Goal: Information Seeking & Learning: Learn about a topic

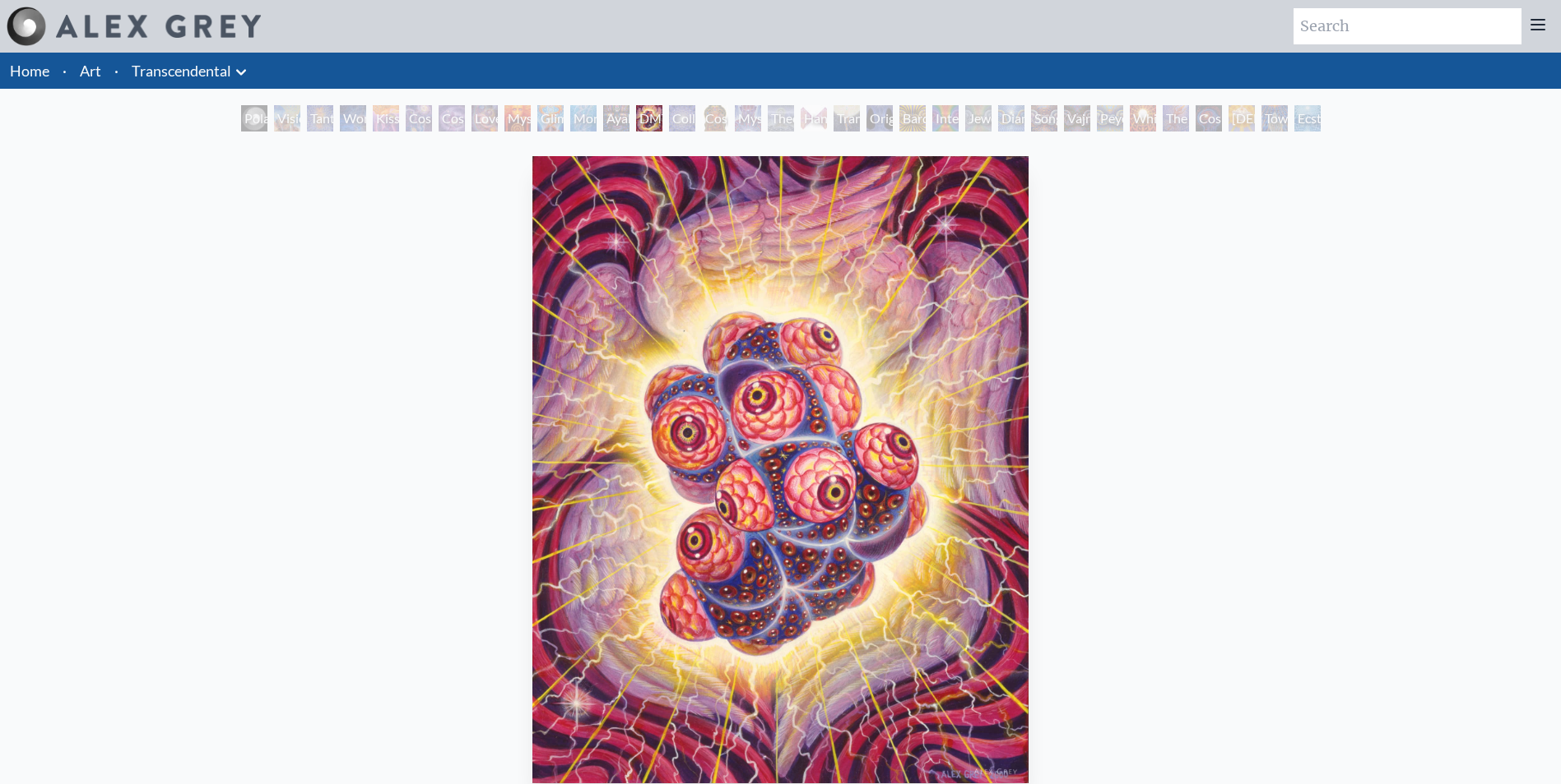
click at [399, 120] on div "Kiss of the [MEDICAL_DATA]" at bounding box center [386, 119] width 26 height 26
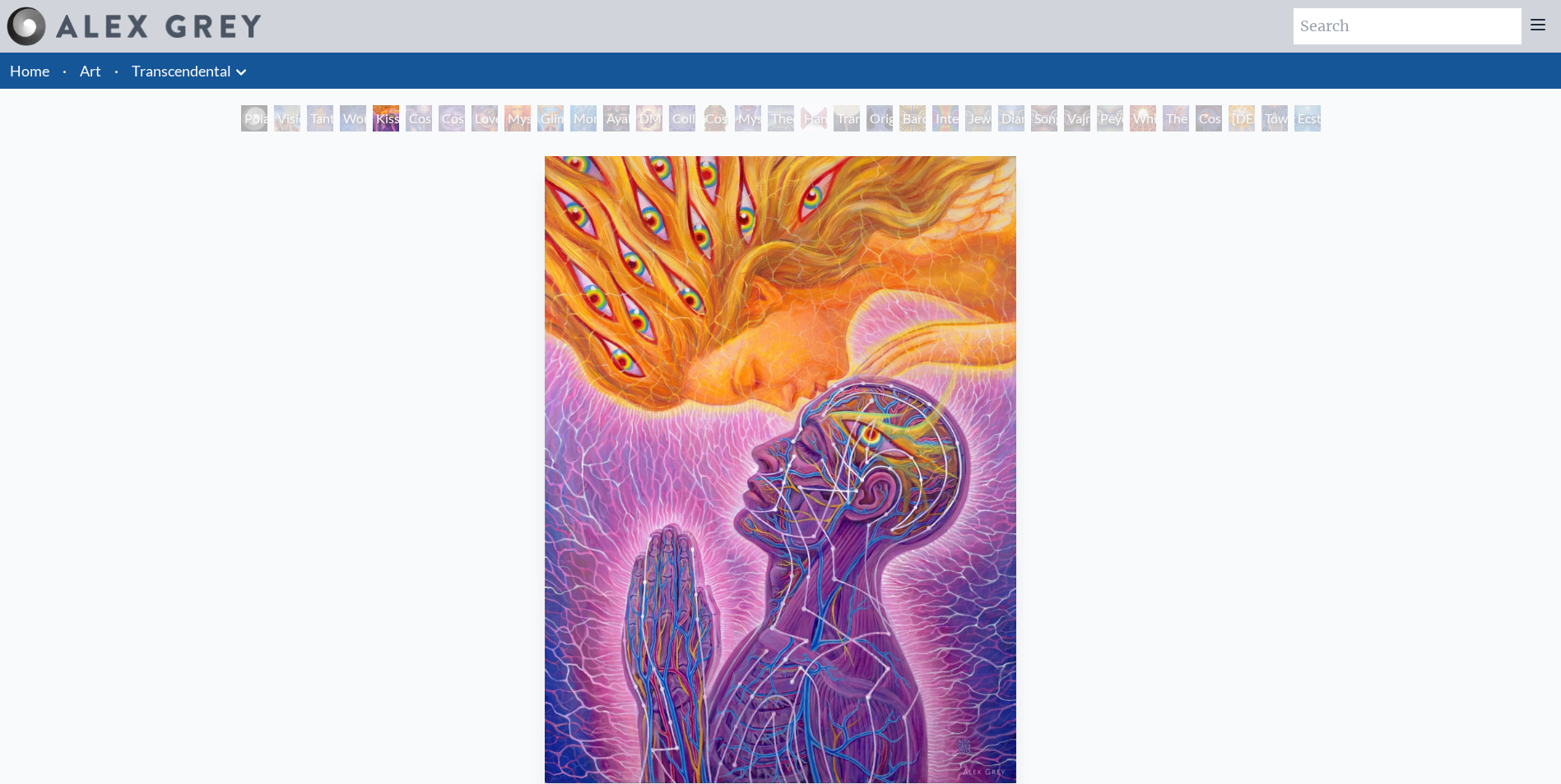
click at [307, 121] on div "Tantra" at bounding box center [320, 119] width 26 height 26
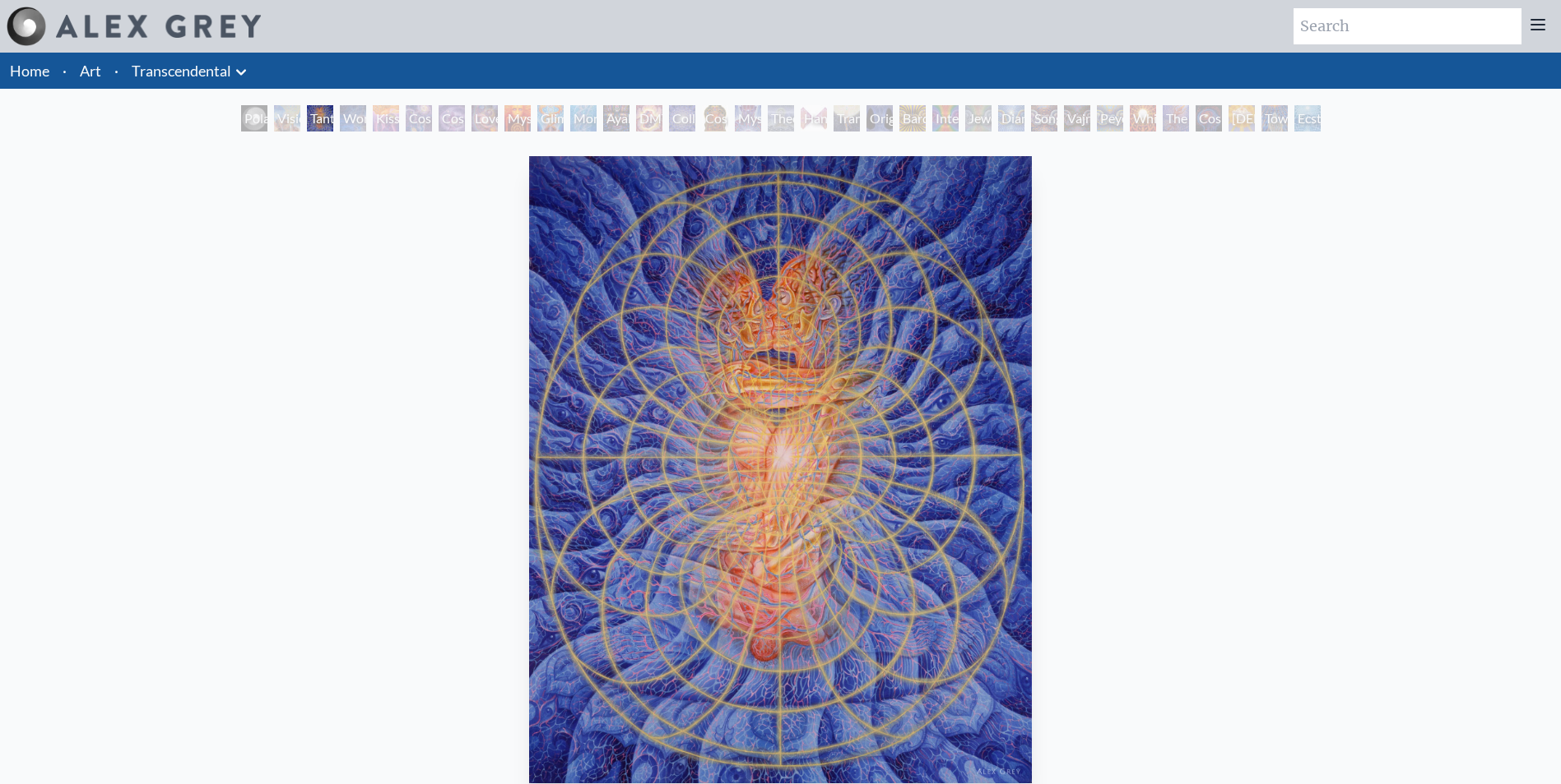
click at [274, 118] on div "Visionary Origin of Language" at bounding box center [287, 119] width 26 height 26
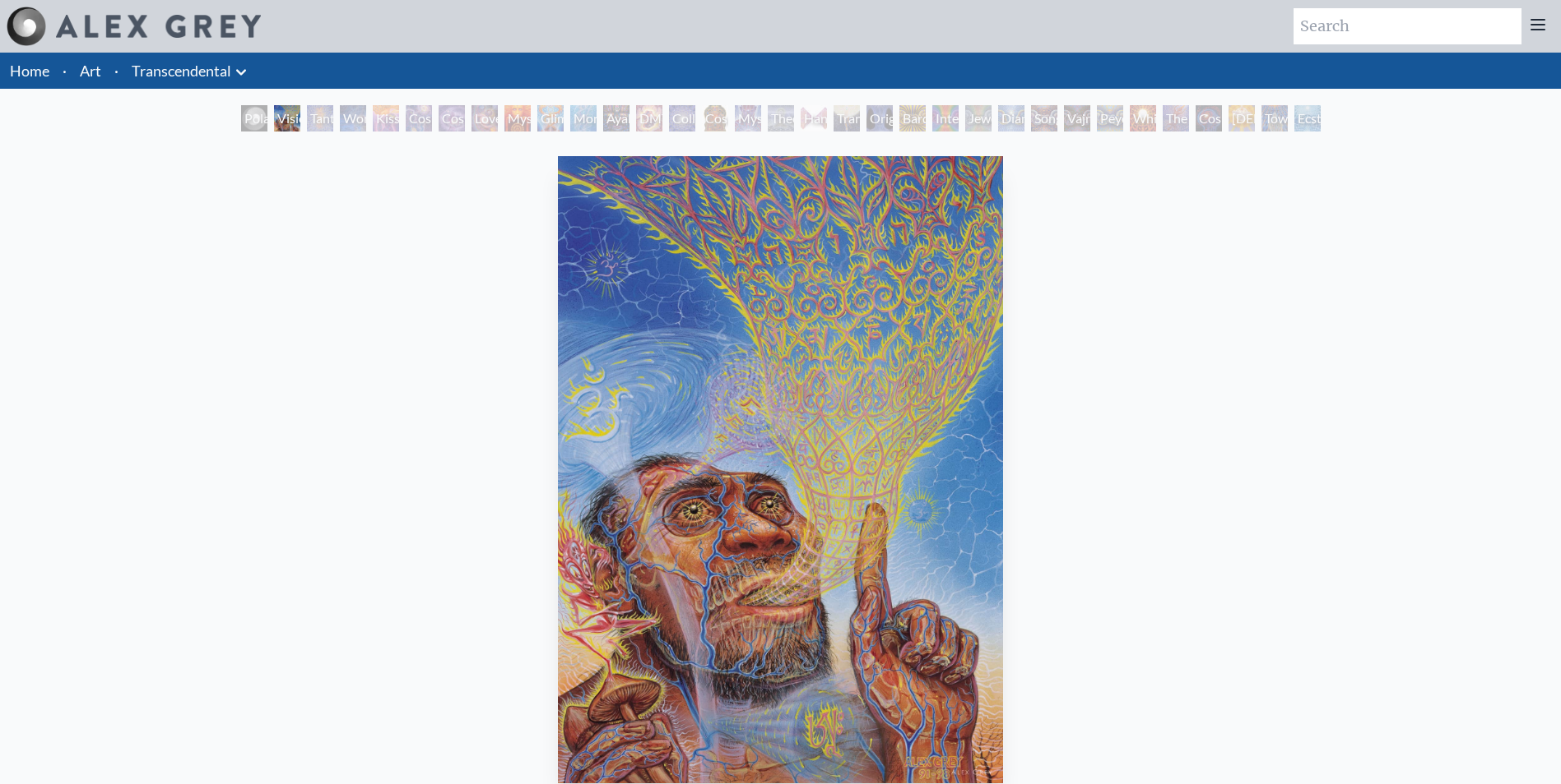
click at [241, 129] on div "Polar Unity Spiral" at bounding box center [254, 119] width 26 height 26
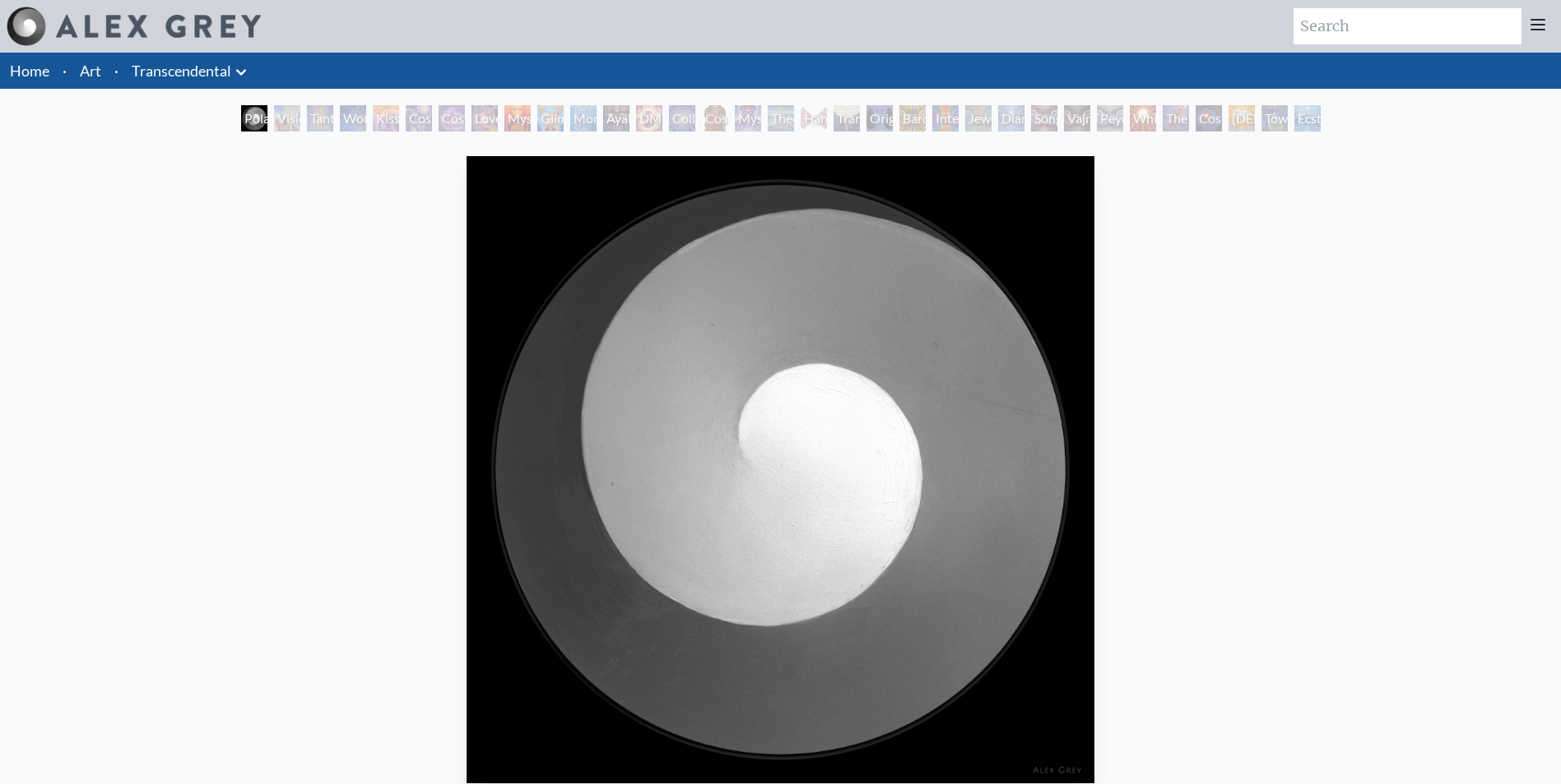
click at [274, 122] on div "Visionary Origin of Language" at bounding box center [287, 119] width 26 height 26
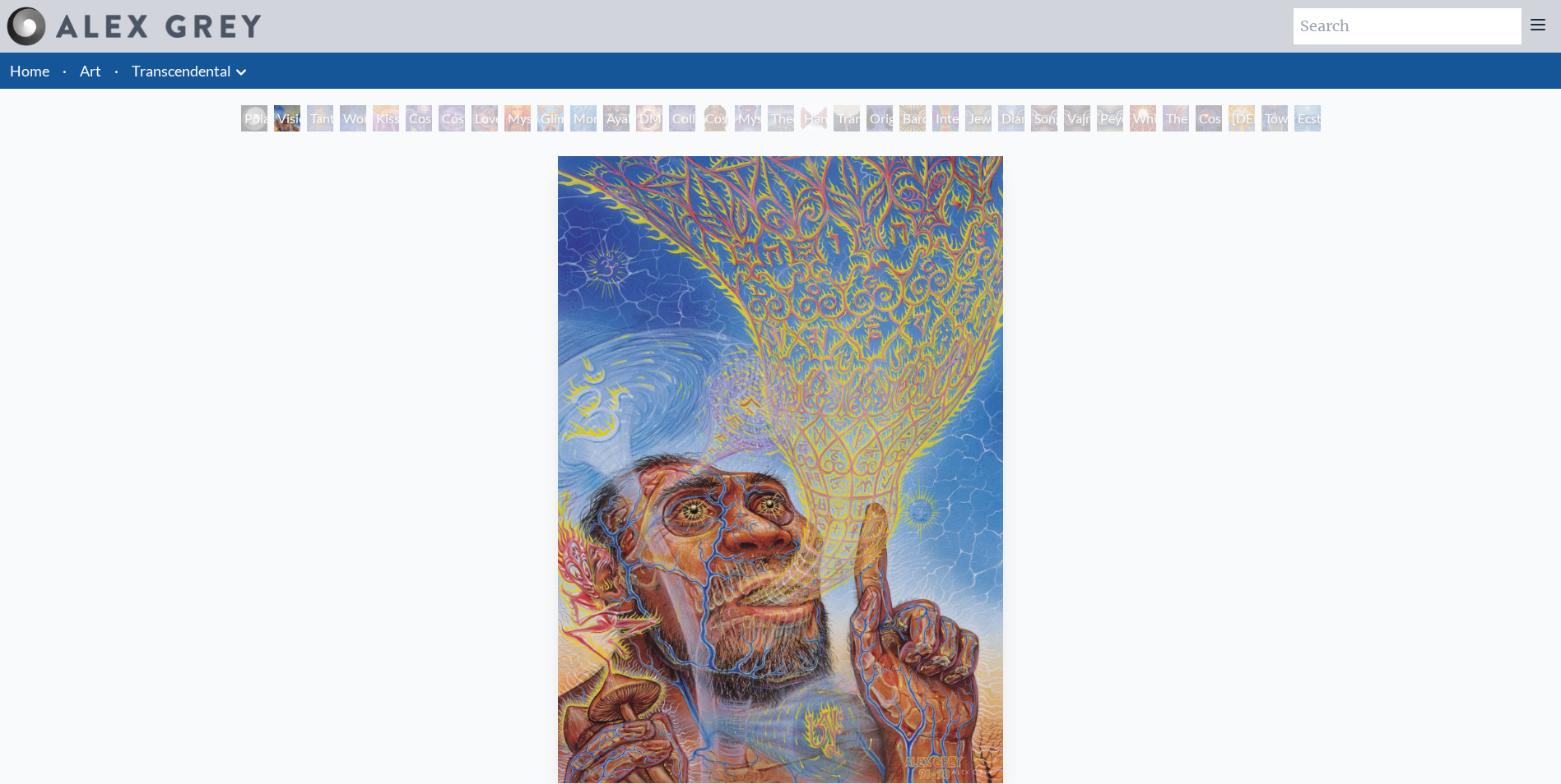
click at [1096, 124] on div "Peyote Being" at bounding box center [1109, 119] width 26 height 26
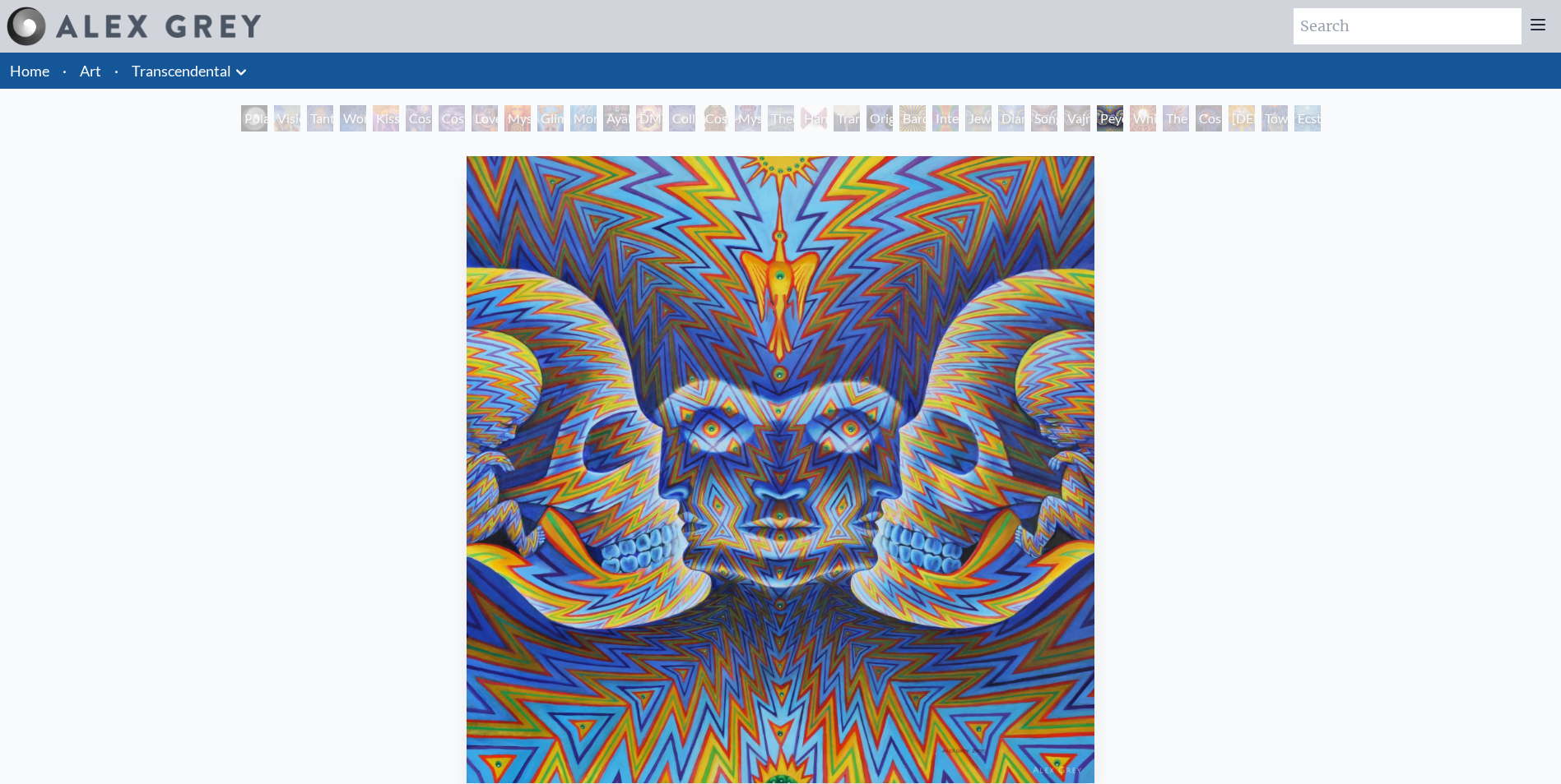
click at [1222, 125] on div "Cosmic Consciousness" at bounding box center [1208, 119] width 26 height 26
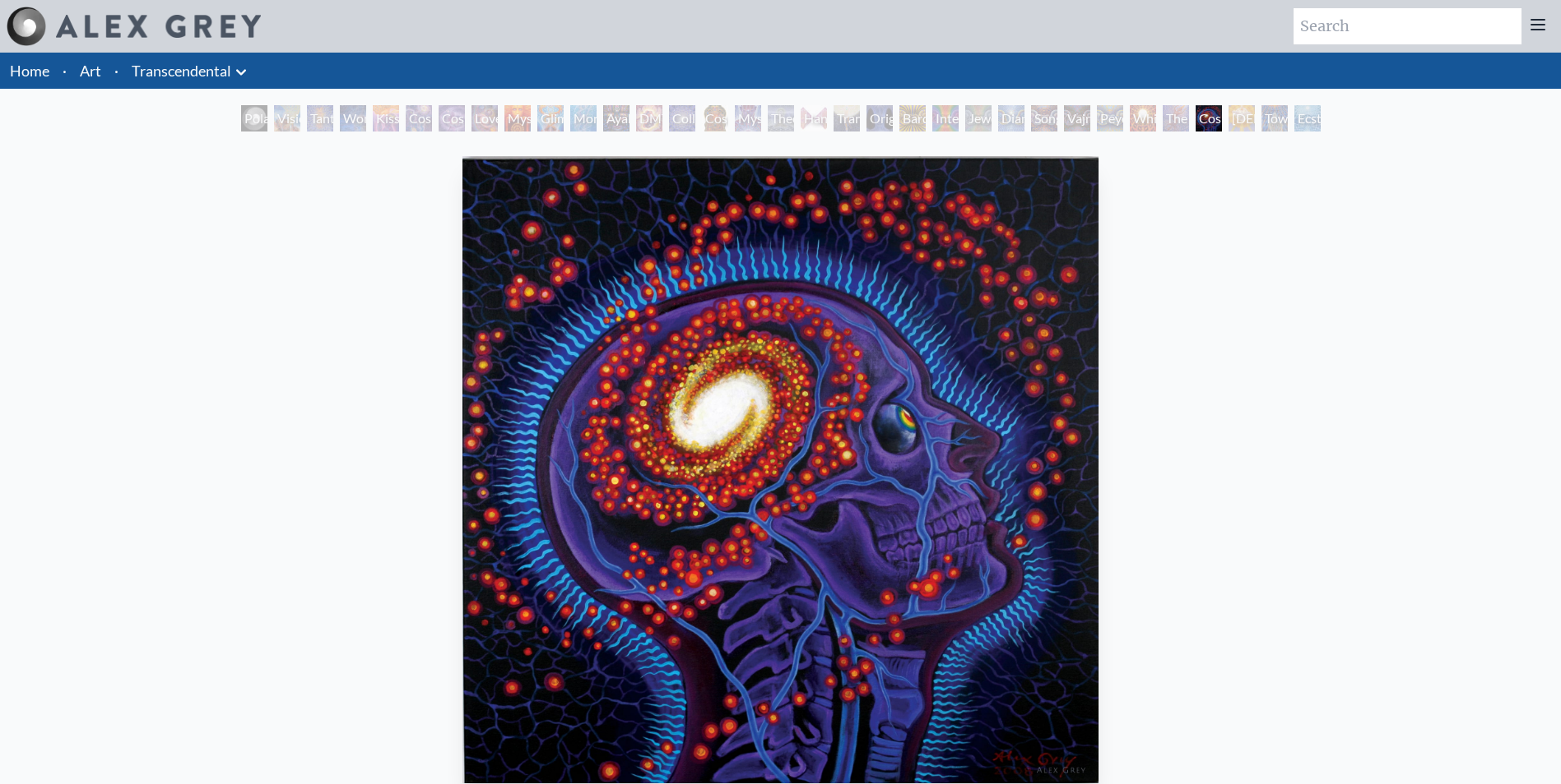
click at [1246, 125] on div "[DEMOGRAPHIC_DATA]" at bounding box center [1241, 119] width 26 height 26
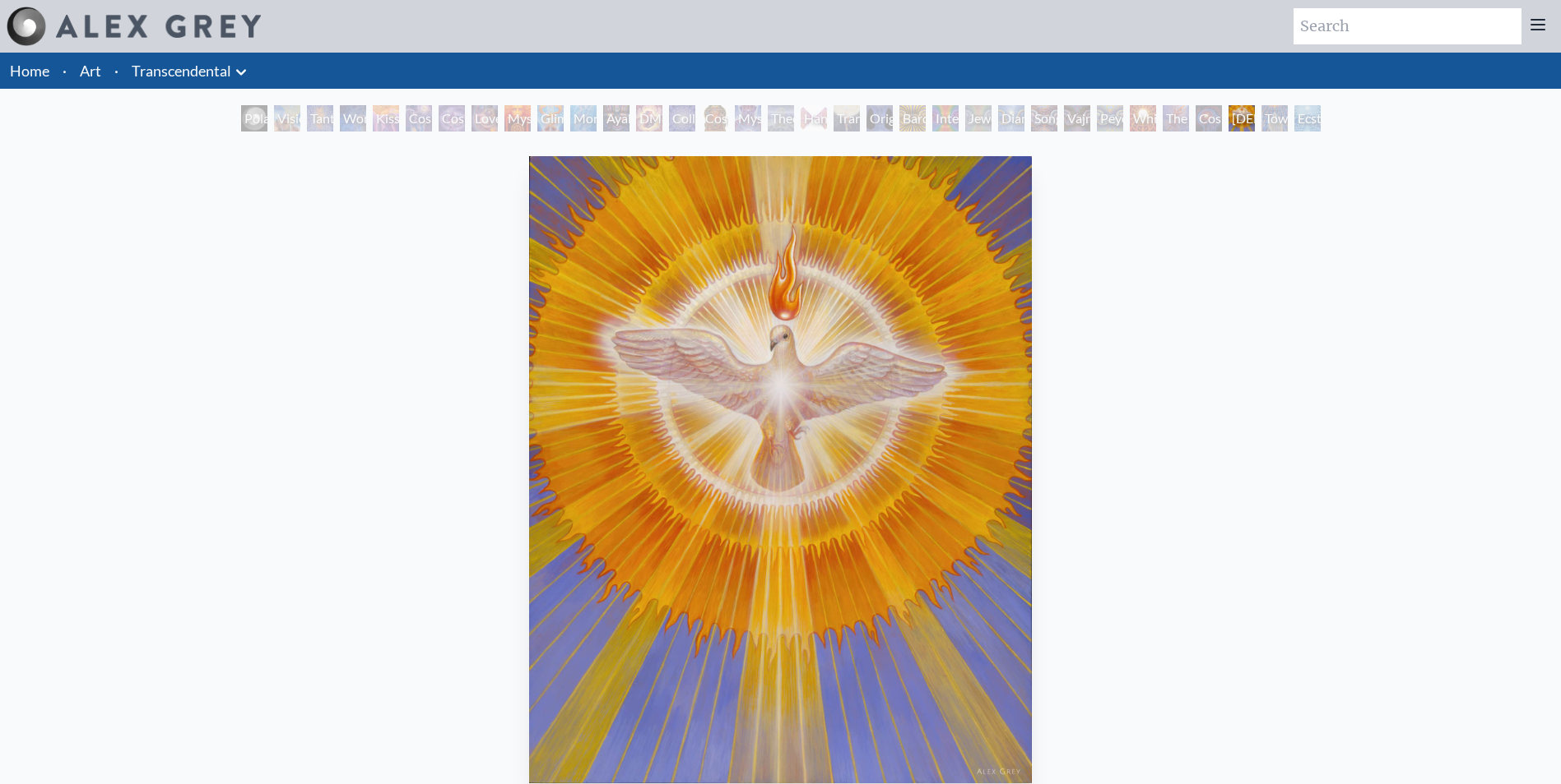
click at [1288, 122] on div "Toward the One" at bounding box center [1274, 119] width 26 height 26
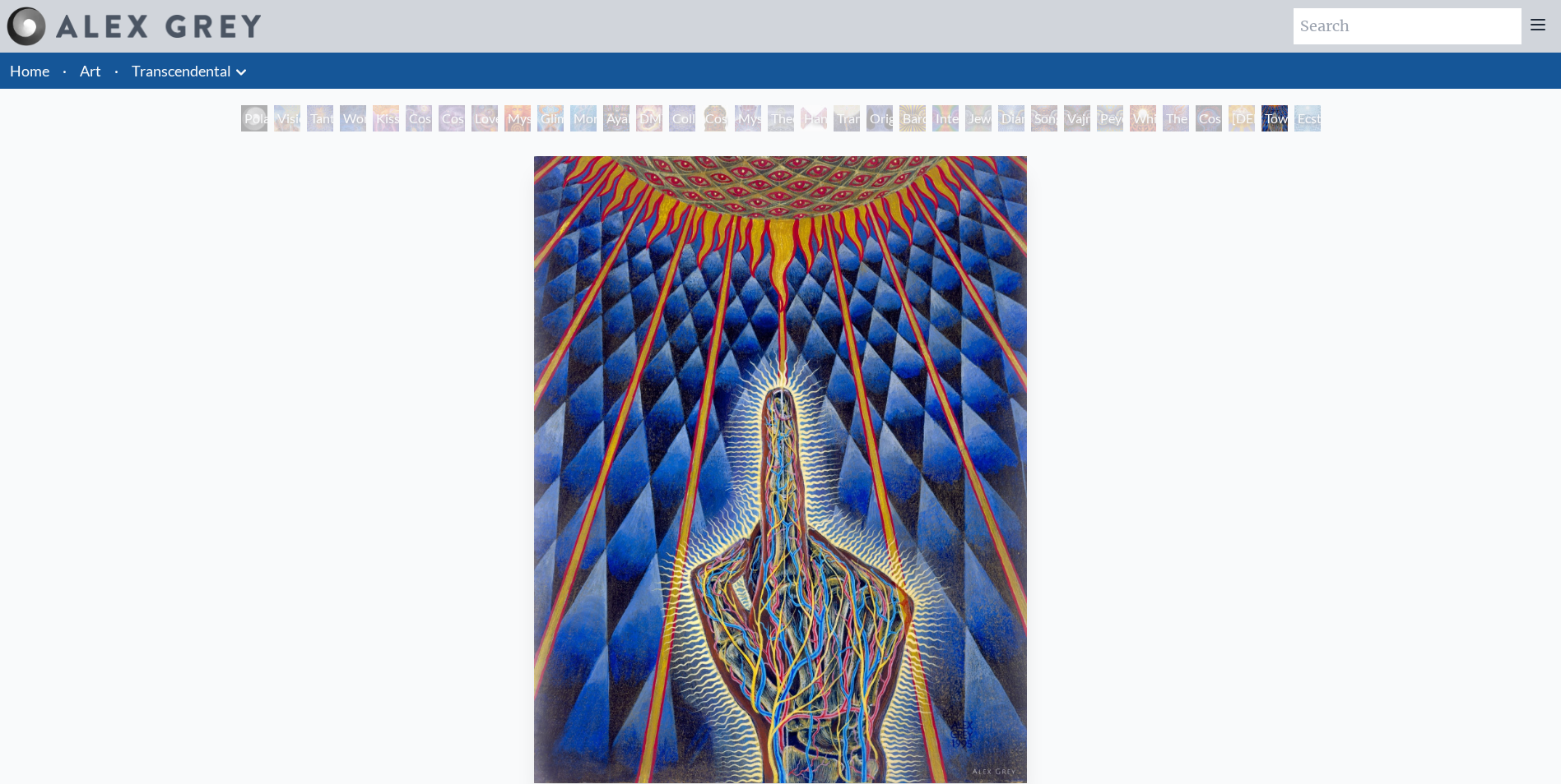
click at [776, 126] on div "Theologue" at bounding box center [780, 119] width 26 height 26
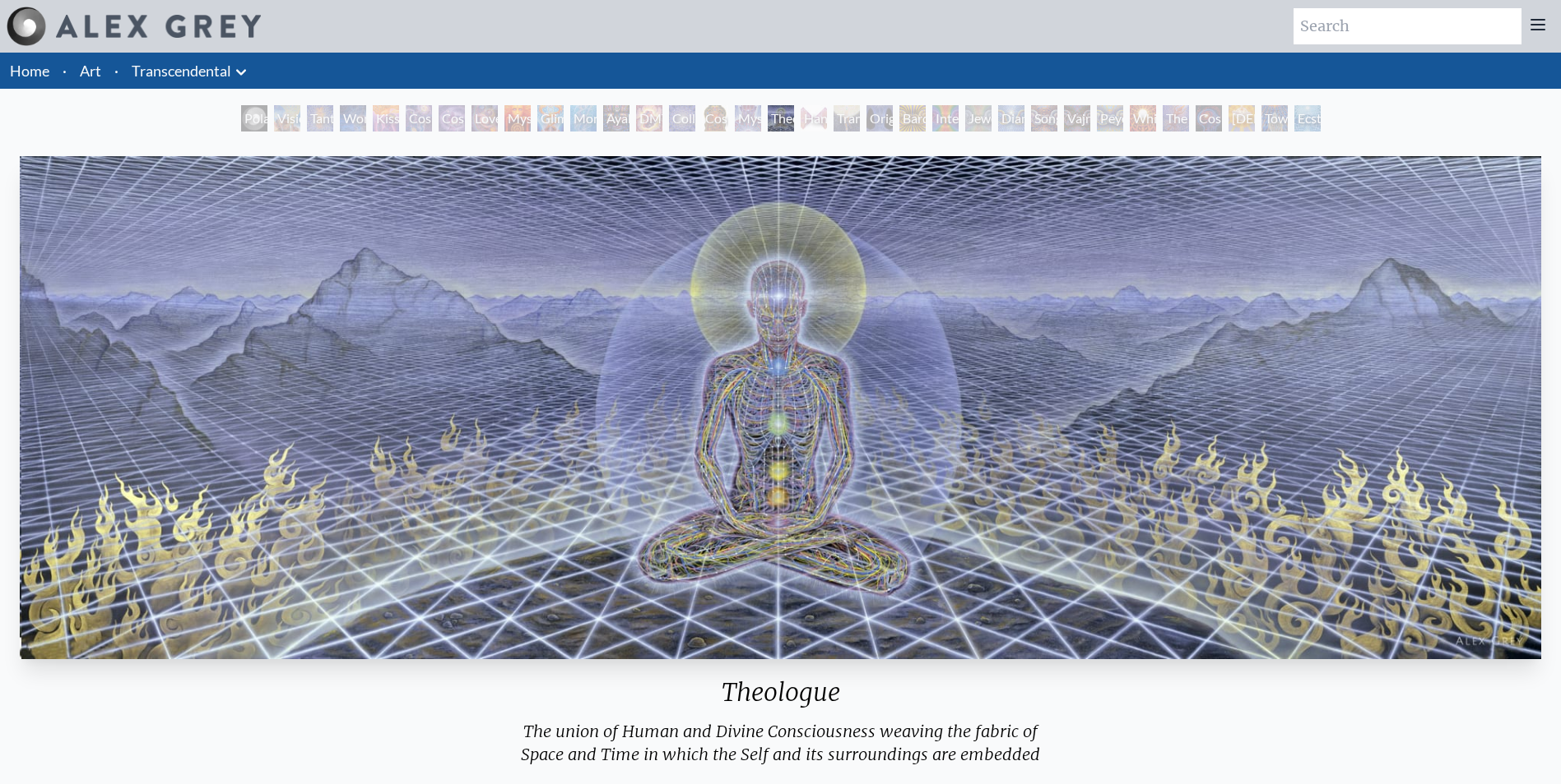
click at [748, 125] on div "Mystic Eye" at bounding box center [748, 119] width 26 height 26
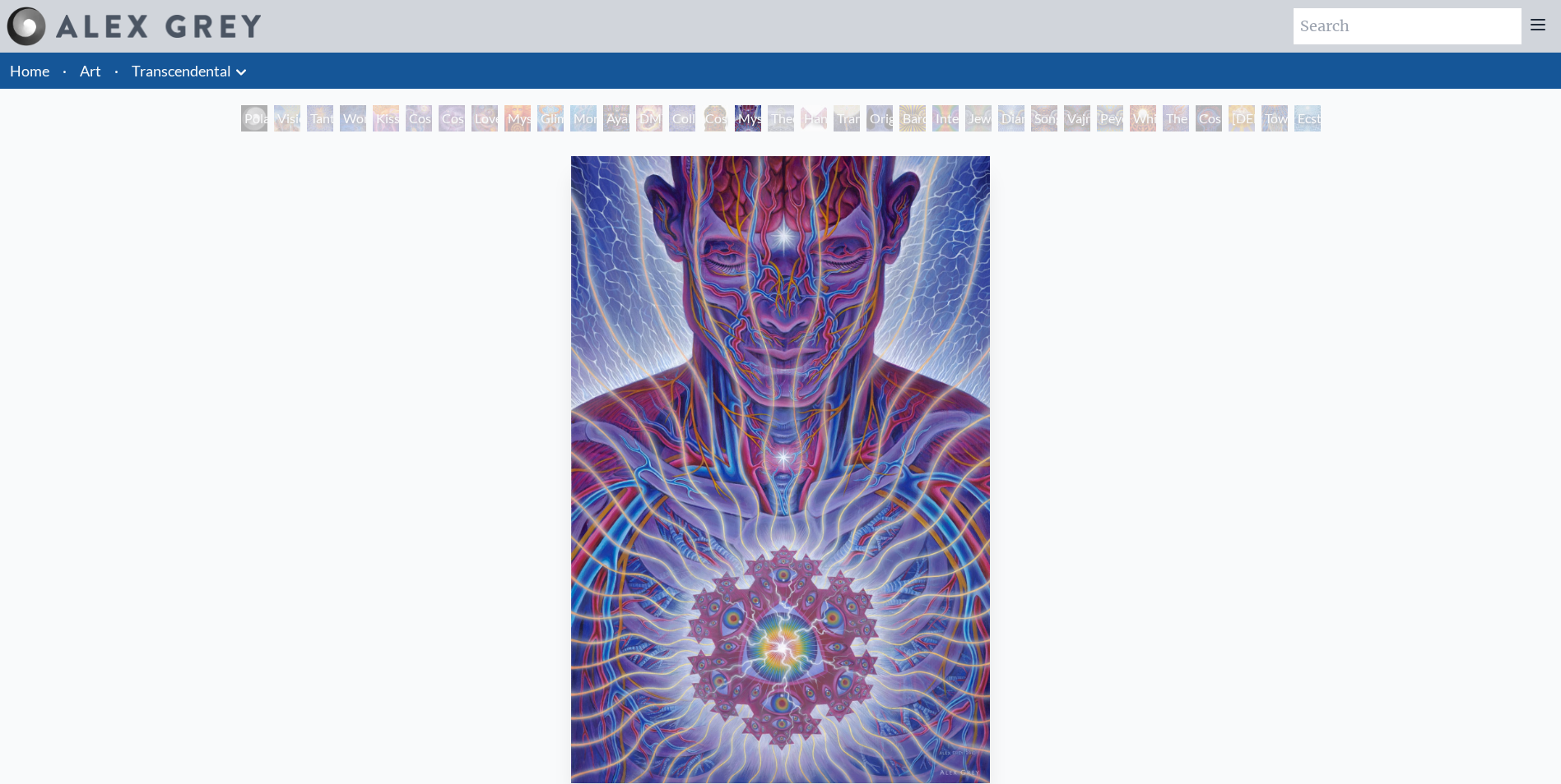
click at [603, 120] on div "Ayahuasca Visitation" at bounding box center [616, 119] width 26 height 26
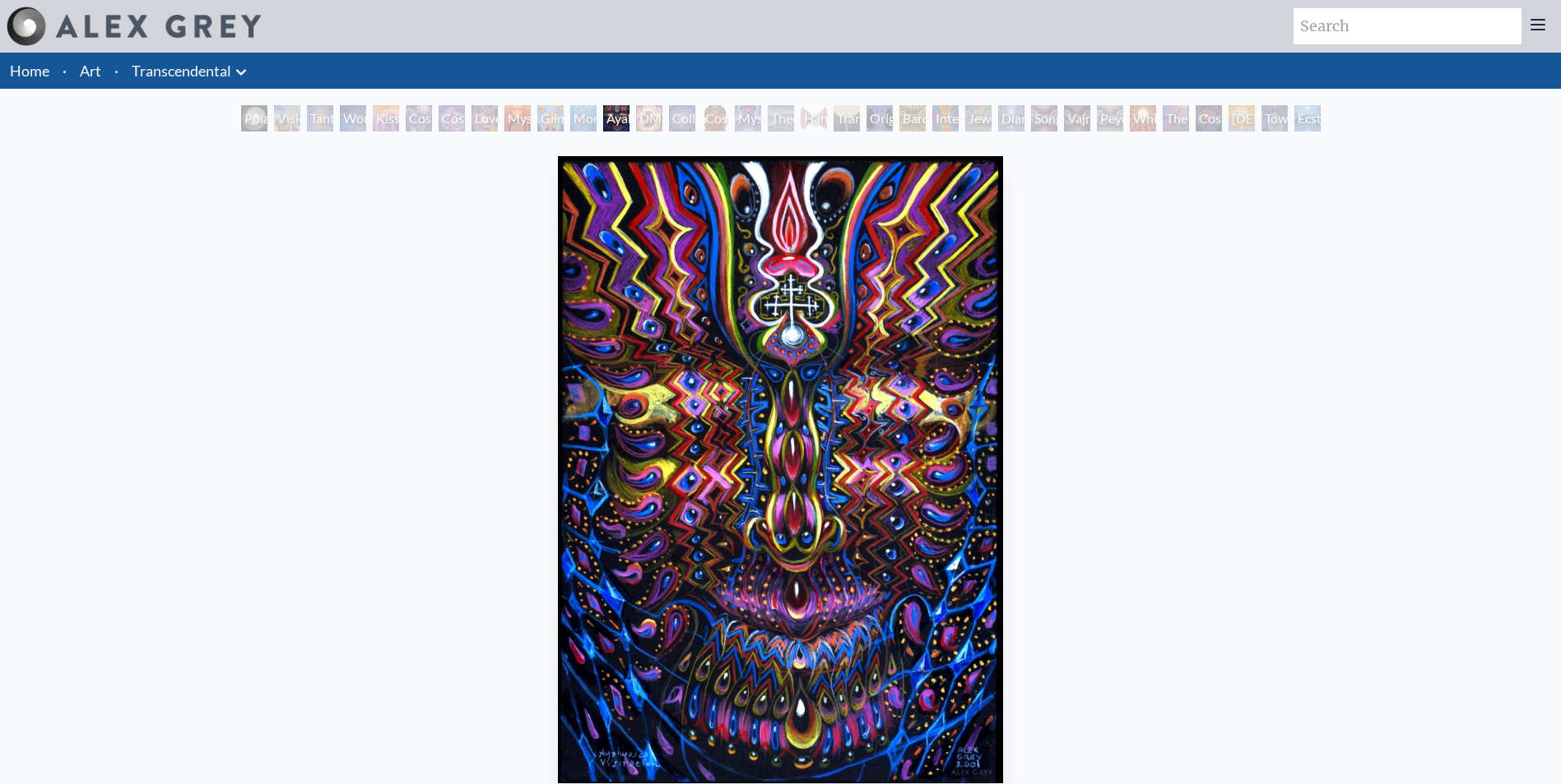
click at [573, 121] on div "Monochord" at bounding box center [583, 119] width 26 height 26
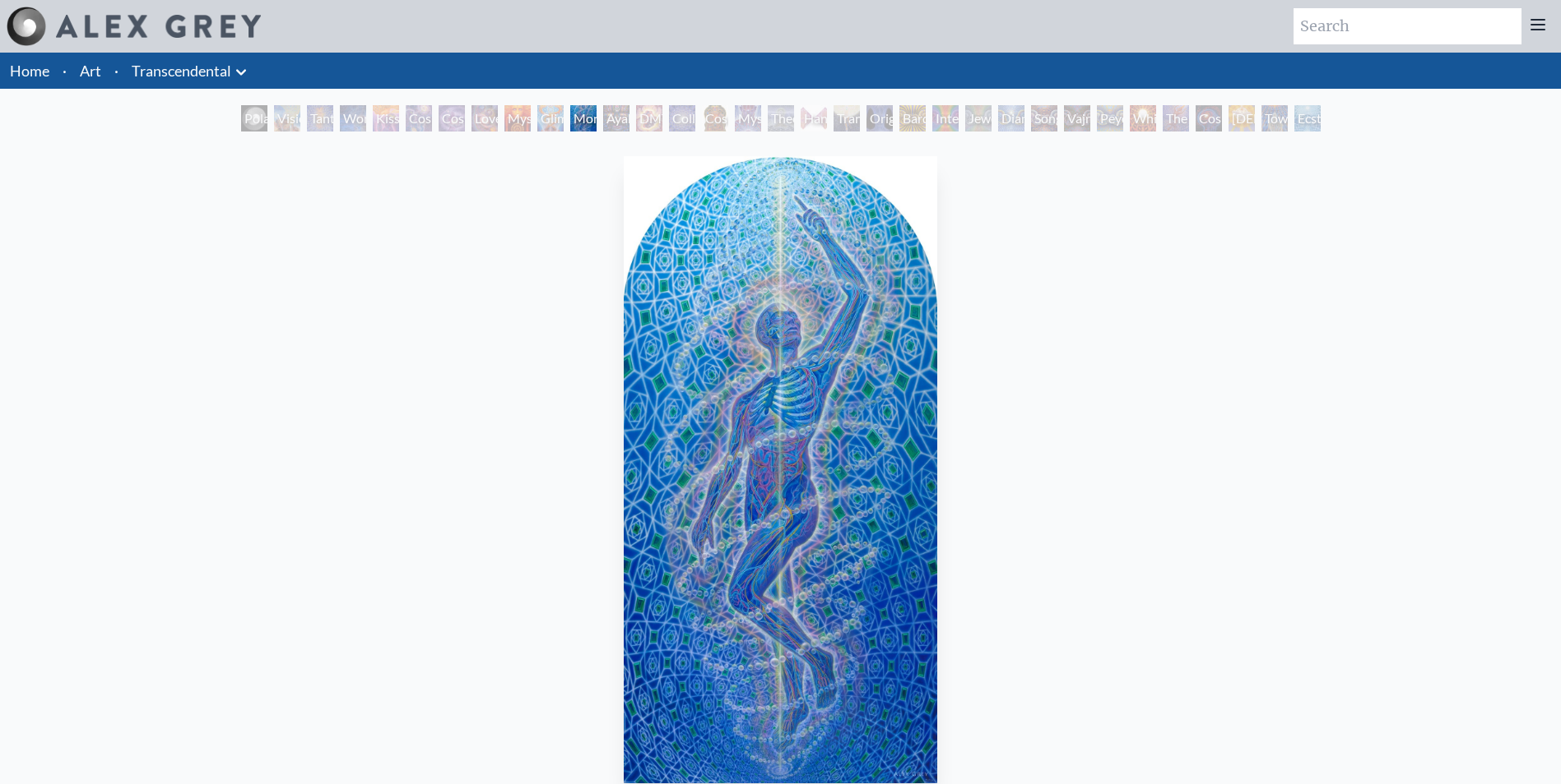
click at [545, 124] on div "Glimpsing the Empyrean" at bounding box center [550, 119] width 26 height 26
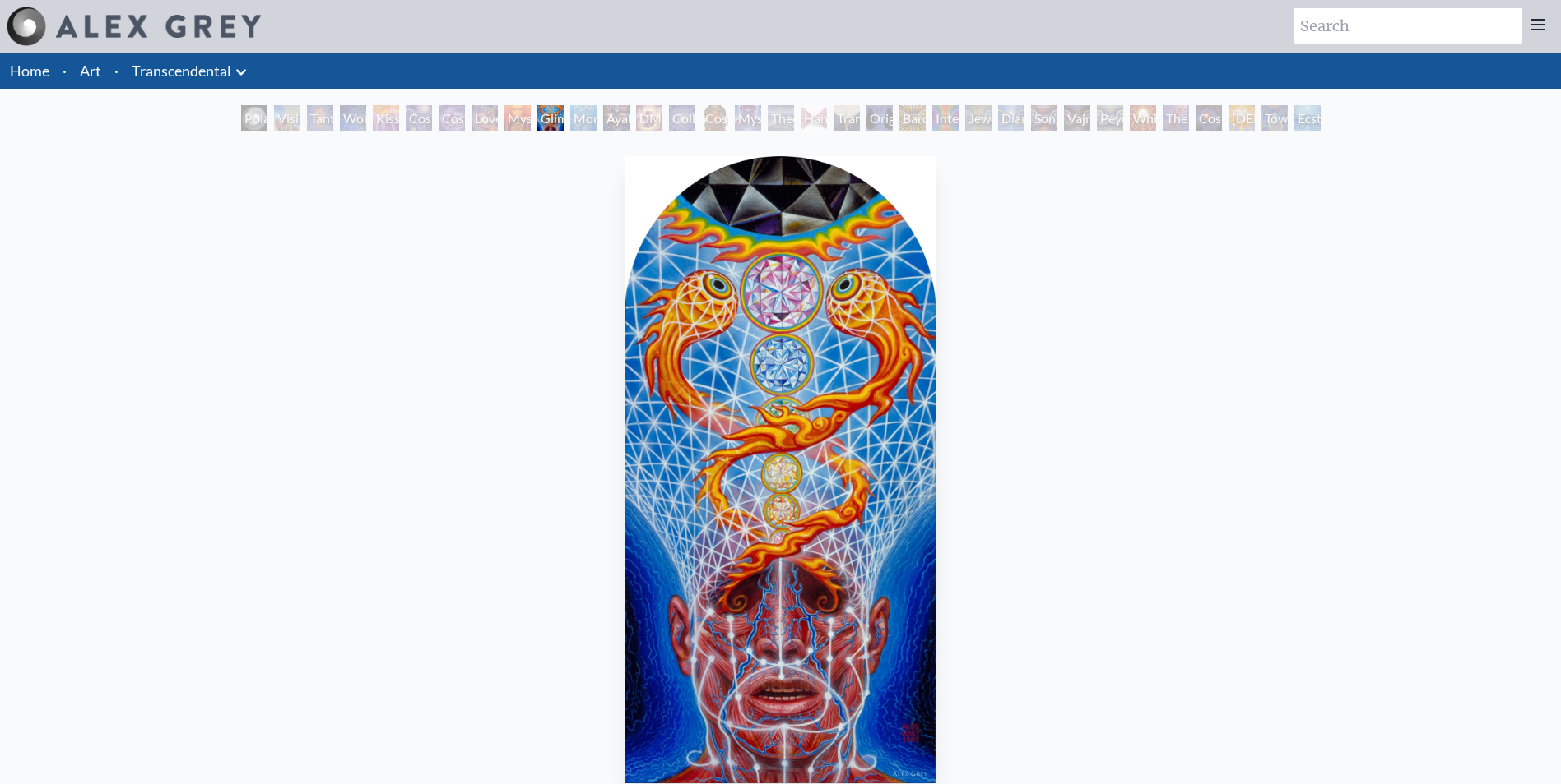
click at [528, 121] on div "Mysteriosa 2" at bounding box center [517, 119] width 26 height 26
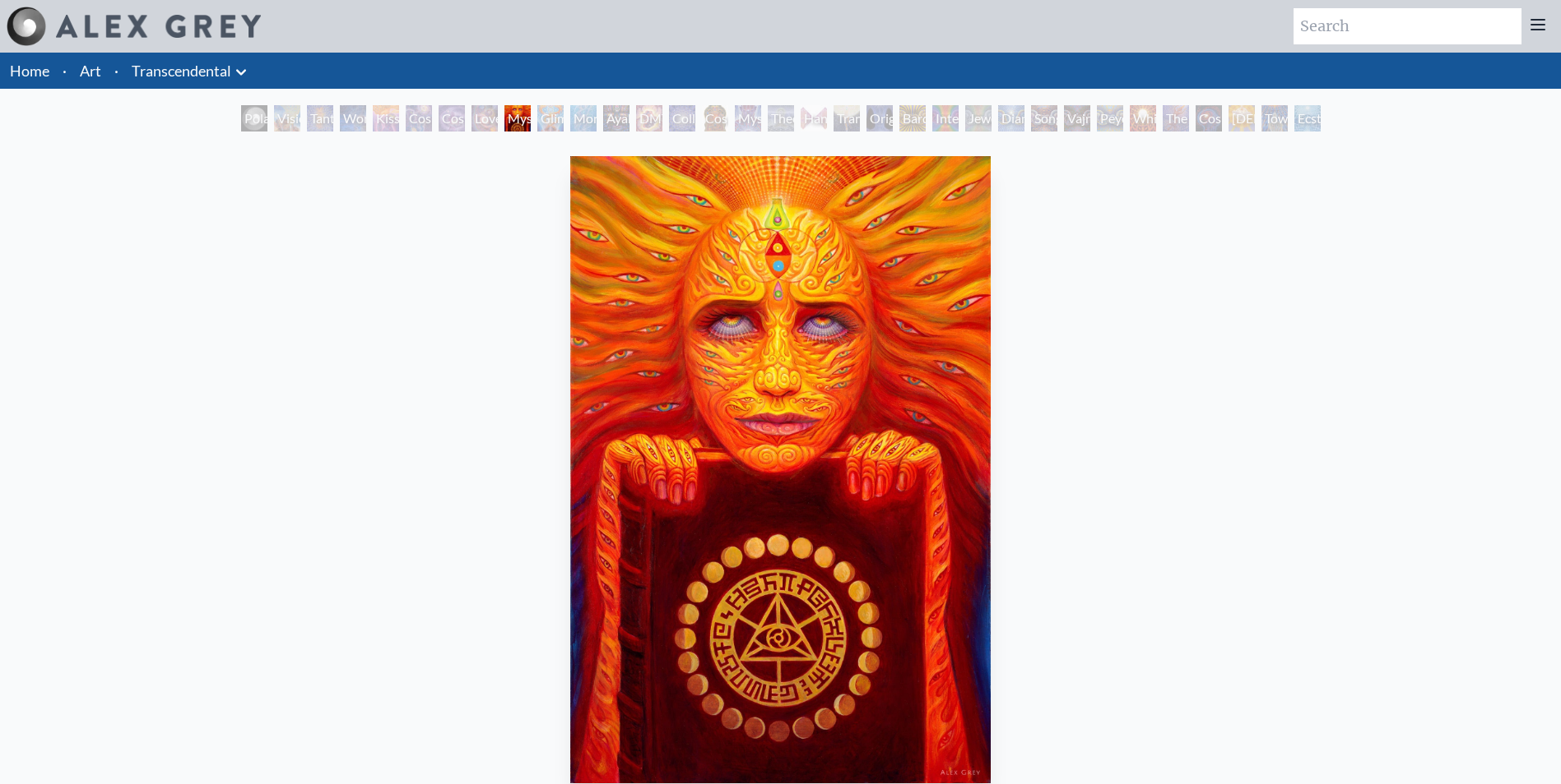
click at [537, 118] on div "Glimpsing the Empyrean" at bounding box center [550, 119] width 26 height 26
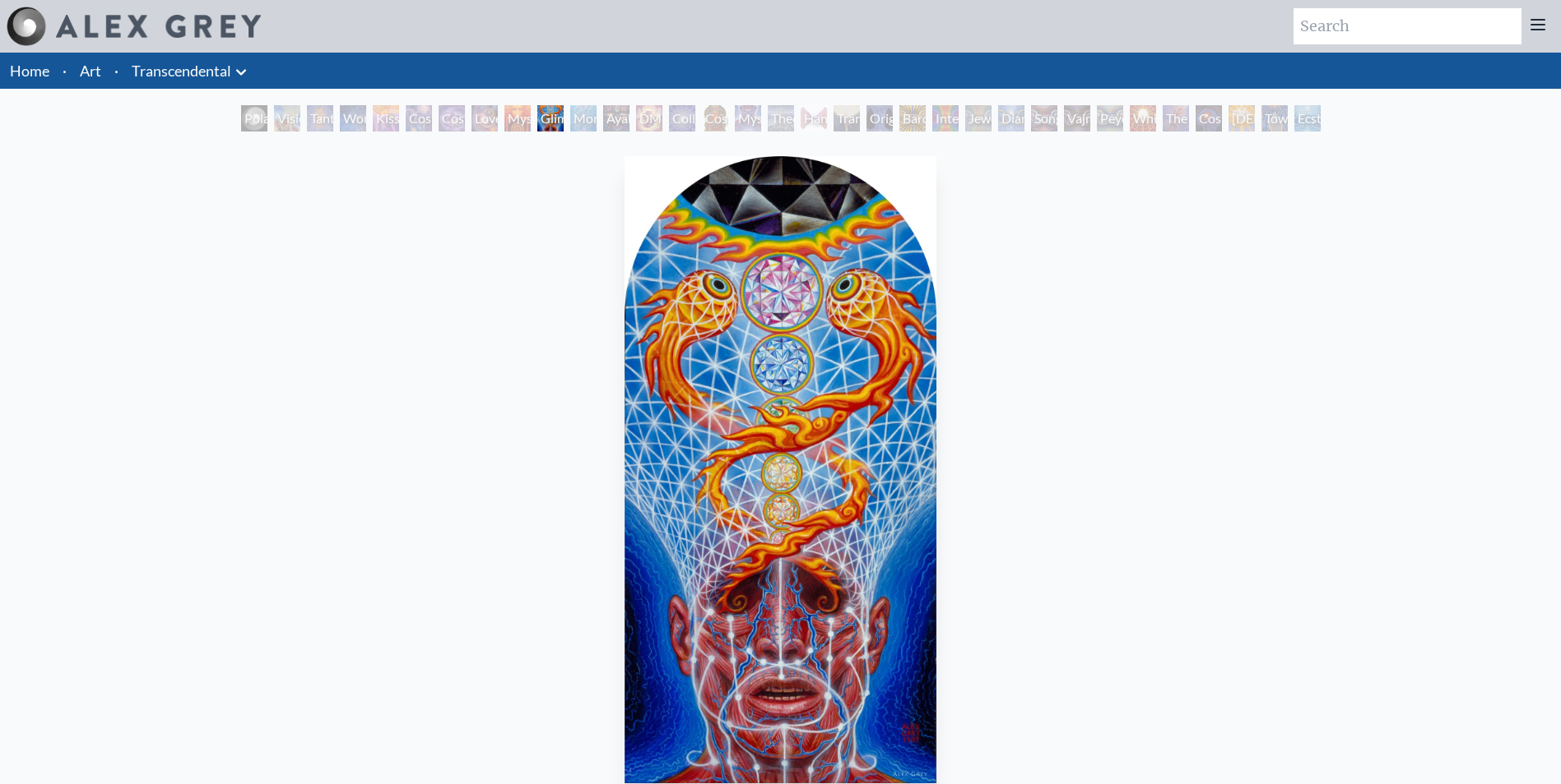
click at [389, 116] on div "Kiss of the [MEDICAL_DATA]" at bounding box center [386, 119] width 26 height 26
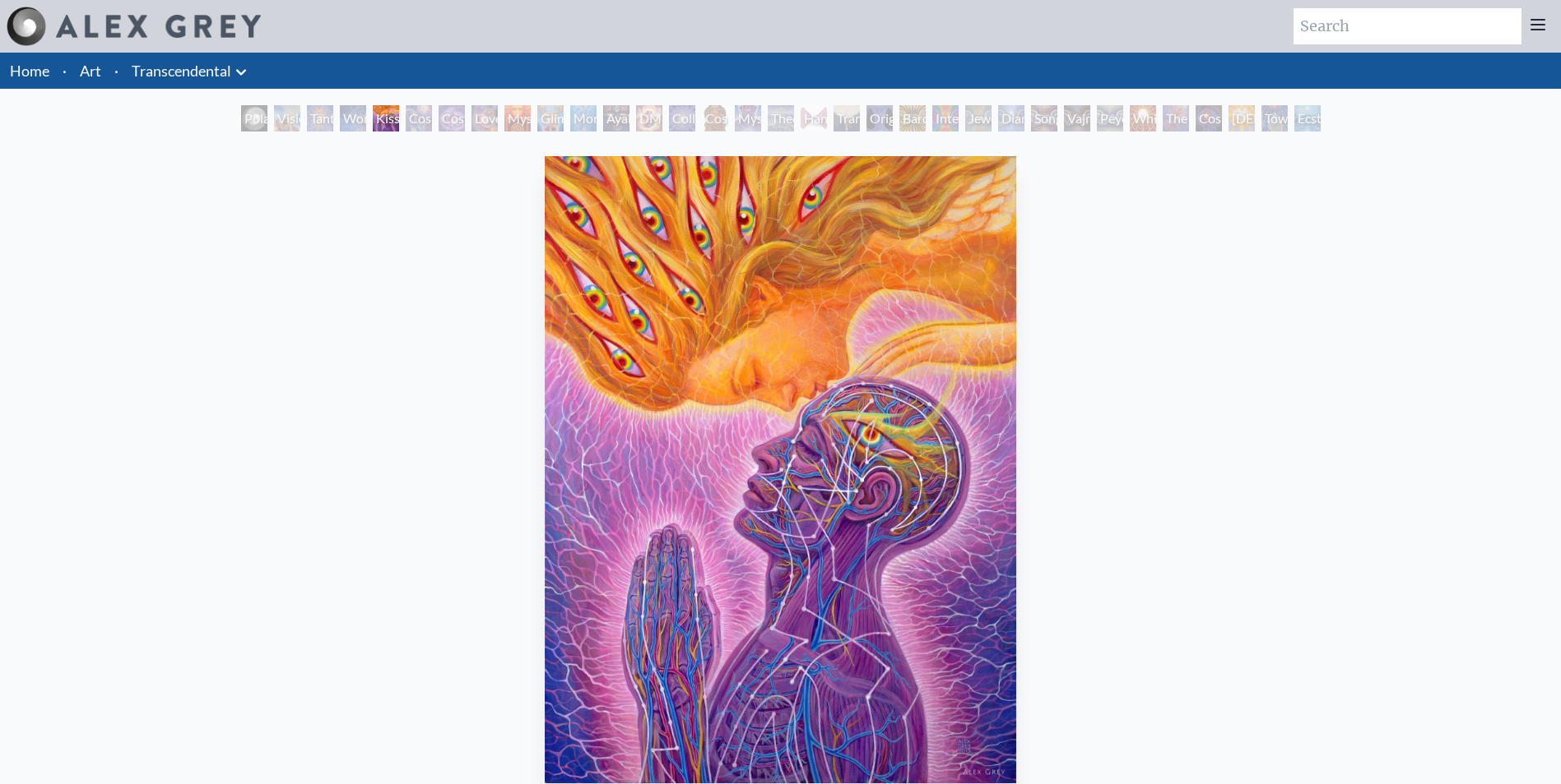
click at [343, 120] on div "Wonder" at bounding box center [353, 119] width 26 height 26
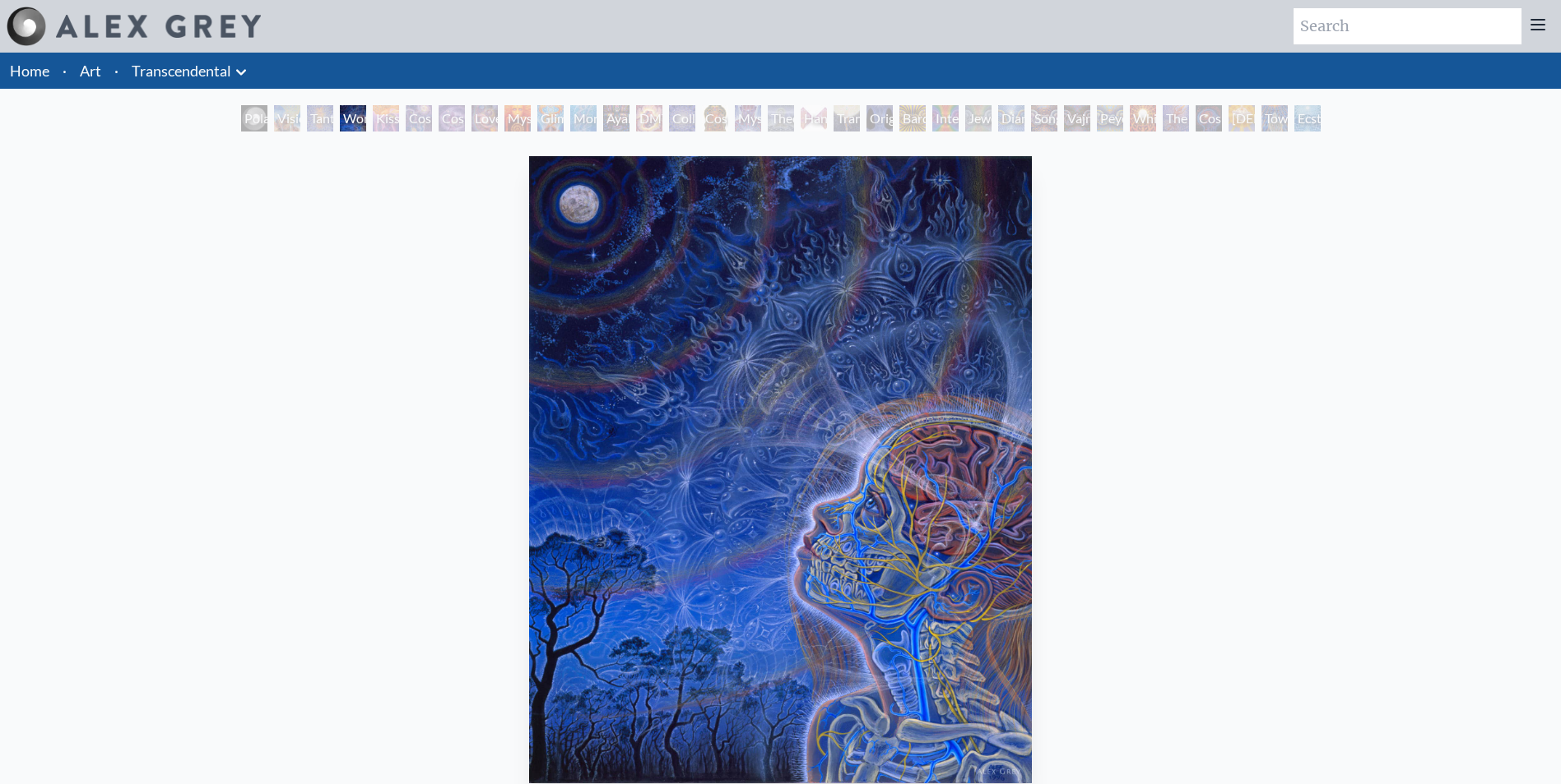
click at [1129, 121] on div "White Light" at bounding box center [1142, 119] width 26 height 26
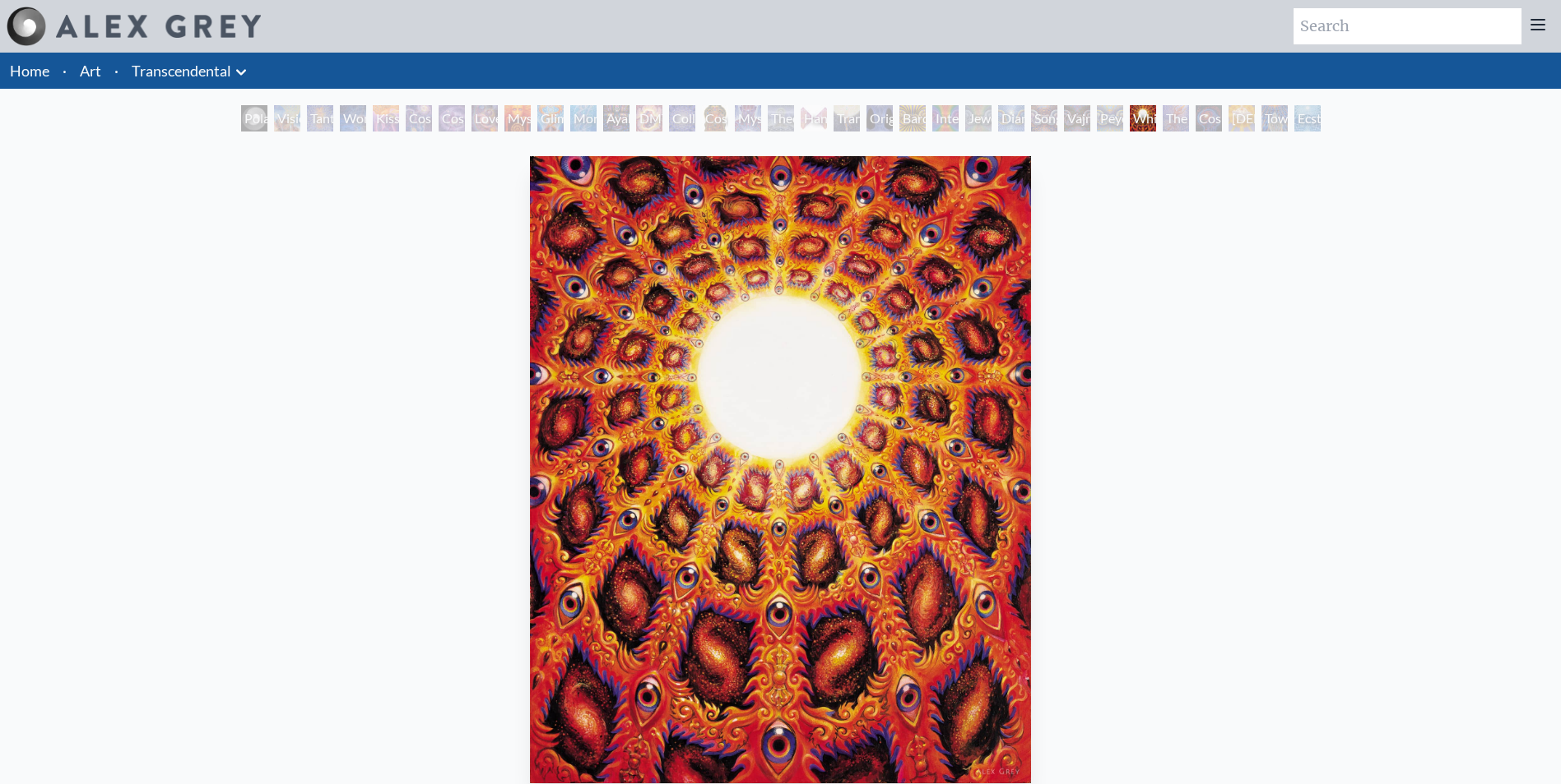
click at [1321, 127] on div "Ecstasy" at bounding box center [1307, 119] width 26 height 26
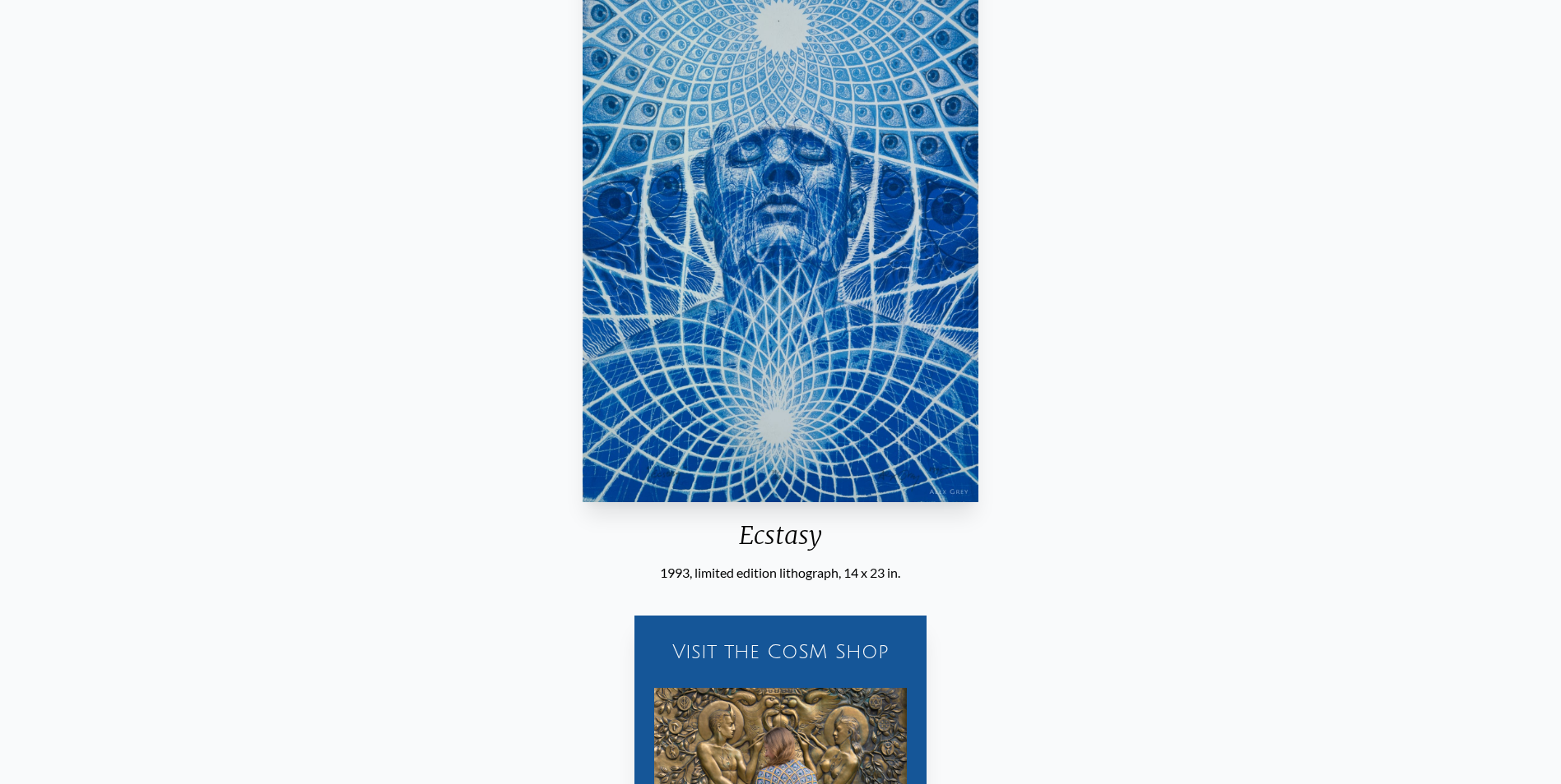
scroll to position [247, 0]
